Goal: Information Seeking & Learning: Find specific fact

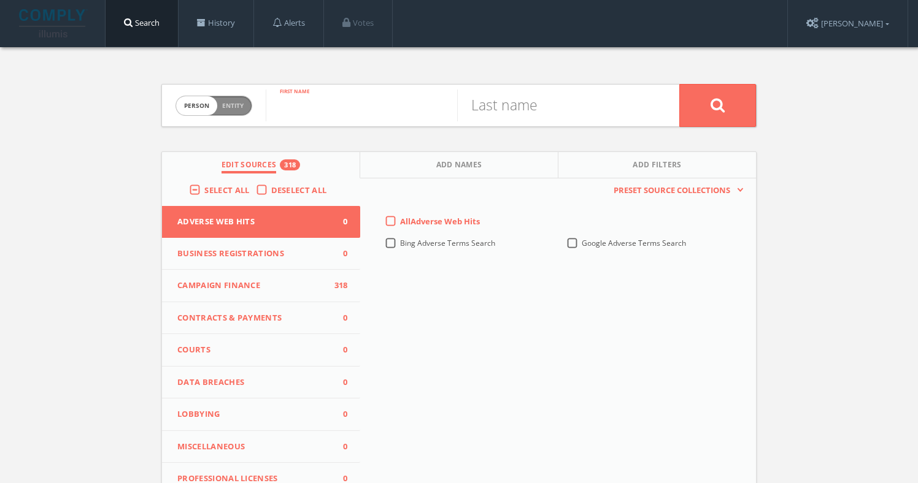
click at [314, 104] on input "text" at bounding box center [361, 106] width 191 height 32
type input "[PERSON_NAME]"
click at [480, 111] on input "text" at bounding box center [552, 106] width 191 height 32
type input "D"
type input "deGravelles"
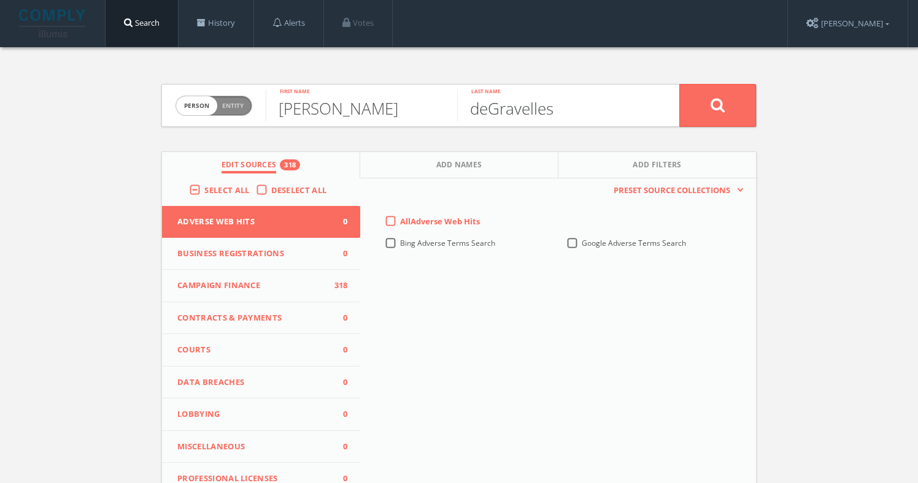
click at [679, 84] on button at bounding box center [717, 105] width 77 height 43
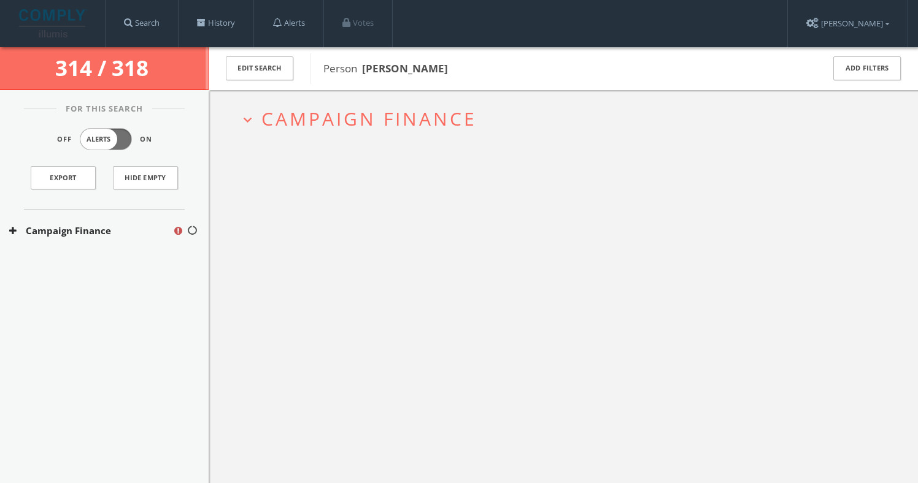
click at [345, 115] on span "Campaign Finance" at bounding box center [368, 118] width 215 height 25
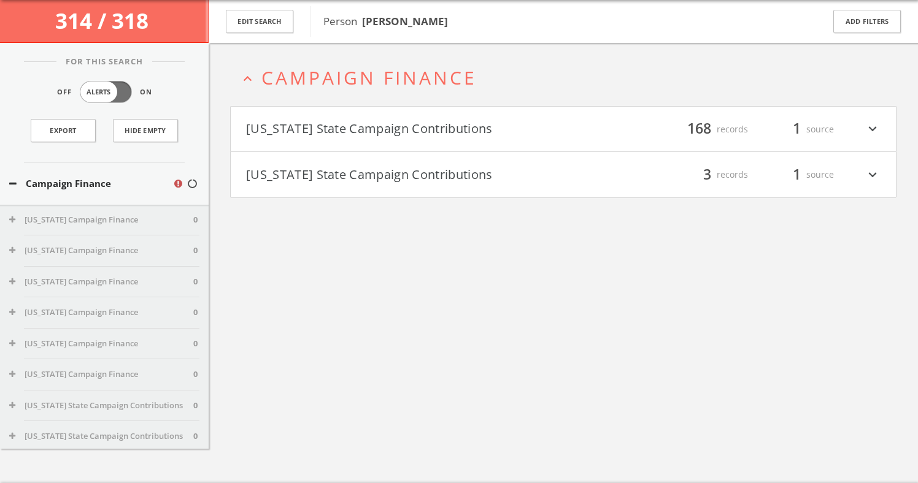
click at [356, 125] on button "[US_STATE] State Campaign Contributions" at bounding box center [404, 129] width 317 height 21
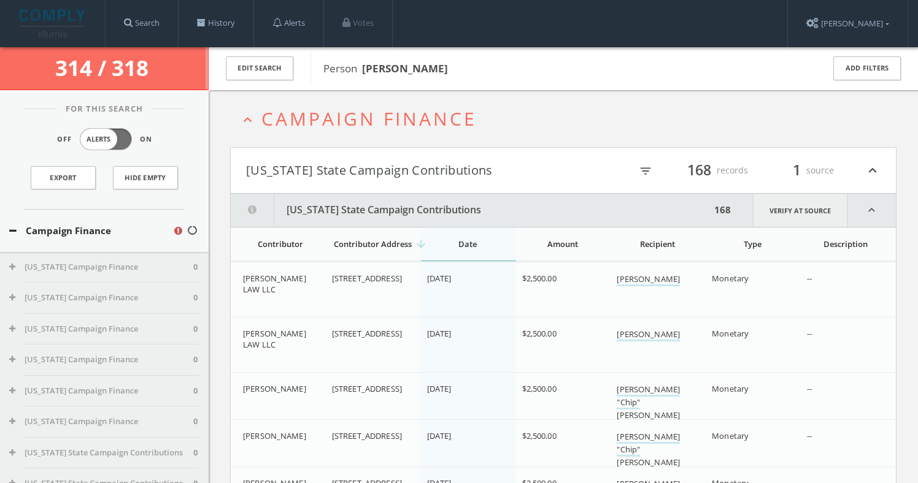
click at [821, 212] on link "Verify at source" at bounding box center [800, 210] width 94 height 33
